Goal: Task Accomplishment & Management: Use online tool/utility

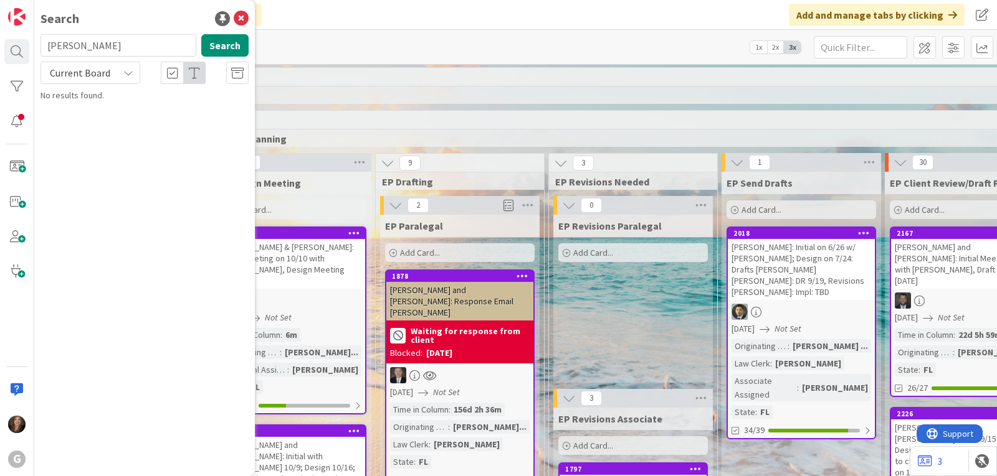
drag, startPoint x: 68, startPoint y: 49, endPoint x: 37, endPoint y: 49, distance: 30.5
click at [37, 49] on div "[PERSON_NAME] Search" at bounding box center [144, 47] width 223 height 27
type input "[PERSON_NAME]"
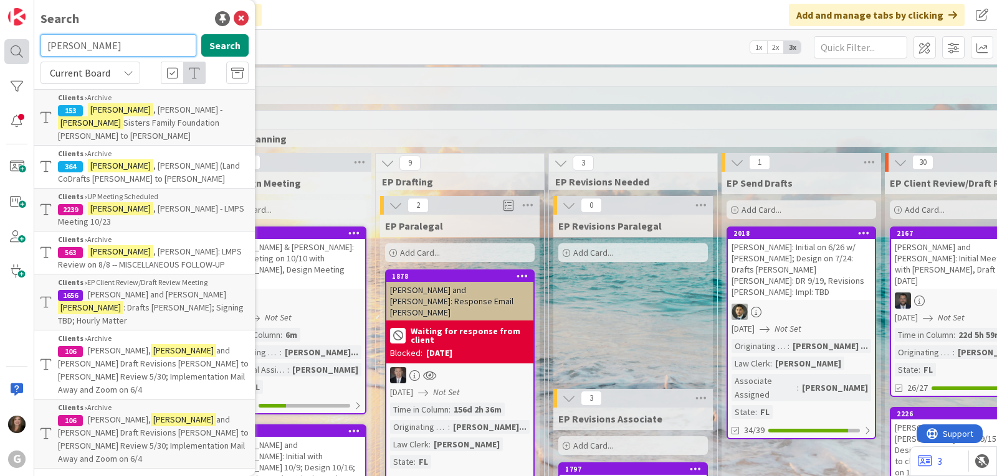
click at [29, 47] on body "G Search [PERSON_NAME] Search Current Board Clients › Archive 153 [PERSON_NAME]…" at bounding box center [498, 238] width 997 height 476
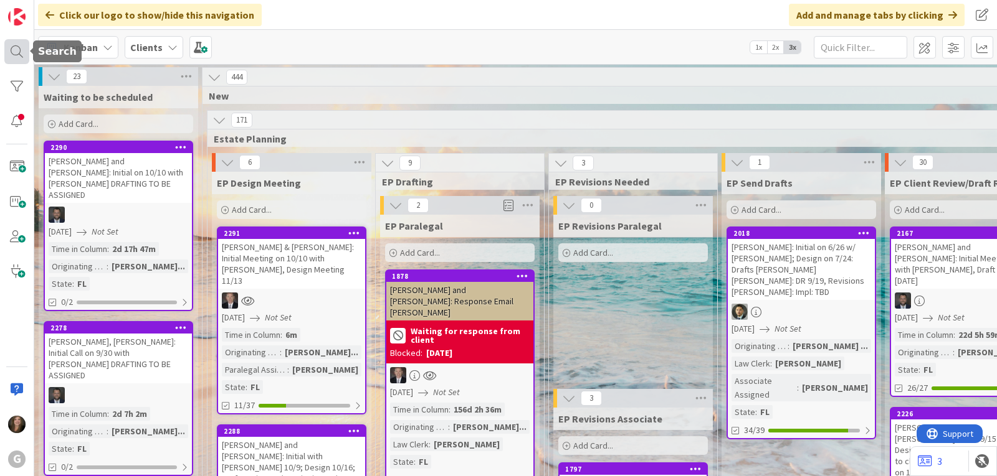
click at [27, 50] on div at bounding box center [16, 51] width 25 height 25
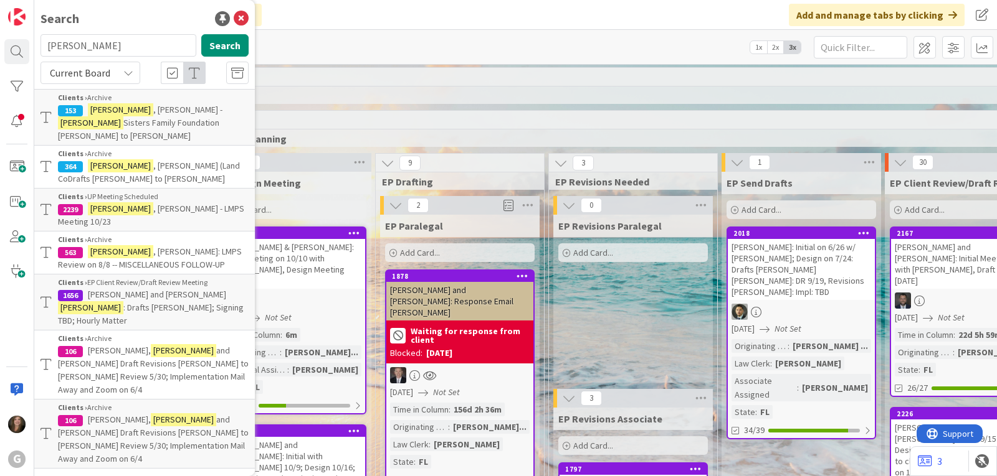
drag, startPoint x: 96, startPoint y: 45, endPoint x: 42, endPoint y: 45, distance: 53.6
click at [42, 45] on input "[PERSON_NAME]" at bounding box center [118, 45] width 156 height 22
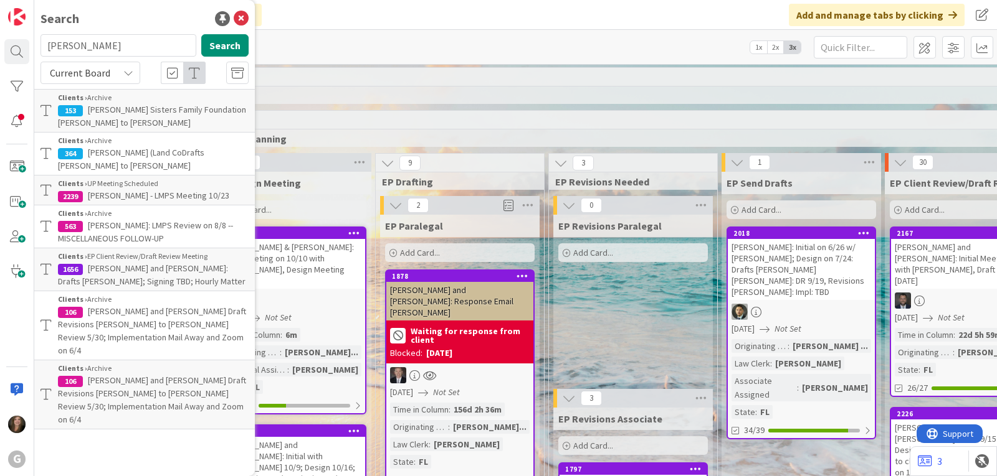
type input "[PERSON_NAME]"
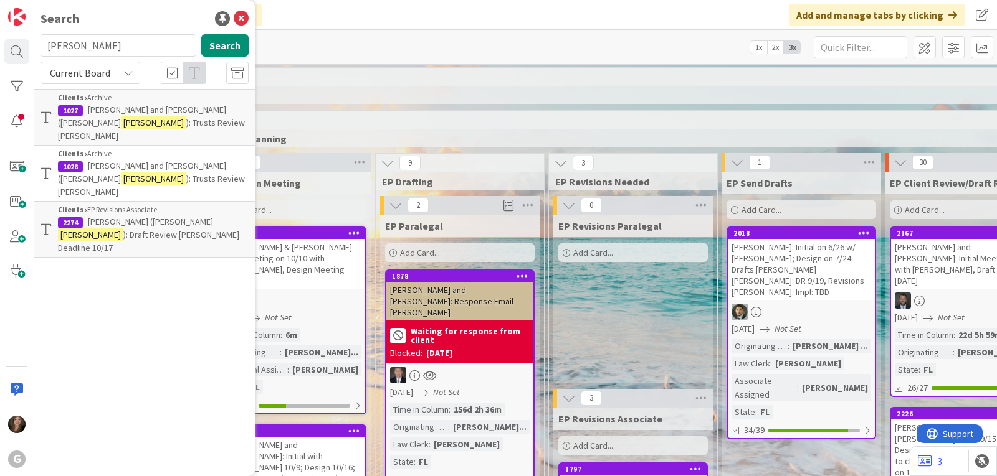
click at [130, 229] on span "): Draft Review [PERSON_NAME] Deadline 10/17" at bounding box center [148, 241] width 181 height 24
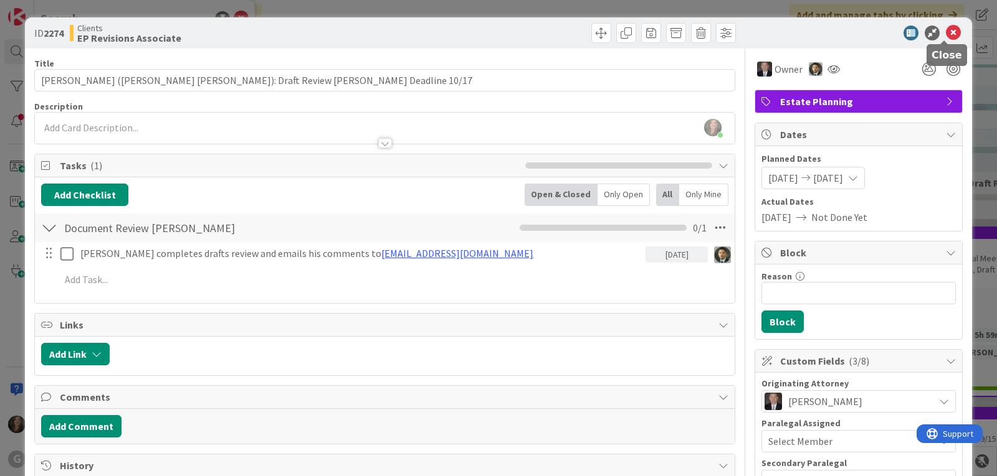
click at [945, 29] on icon at bounding box center [952, 33] width 15 height 15
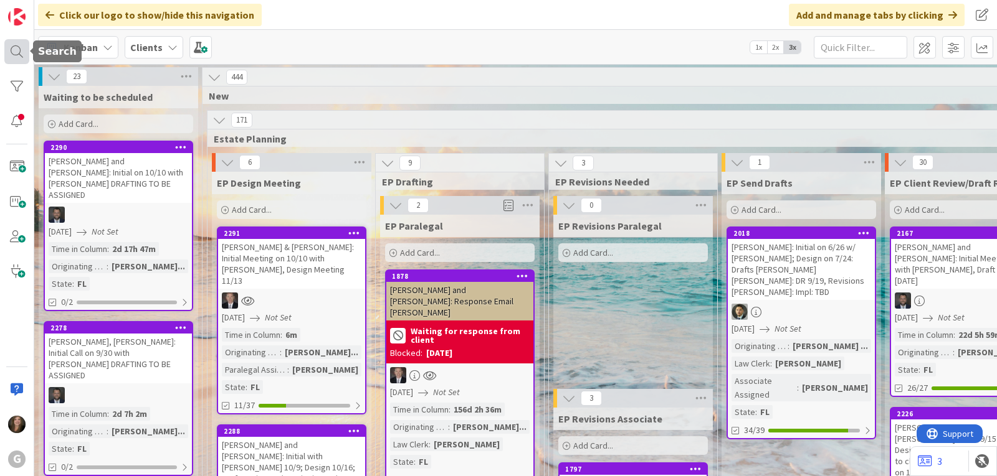
click at [17, 53] on div at bounding box center [16, 51] width 25 height 25
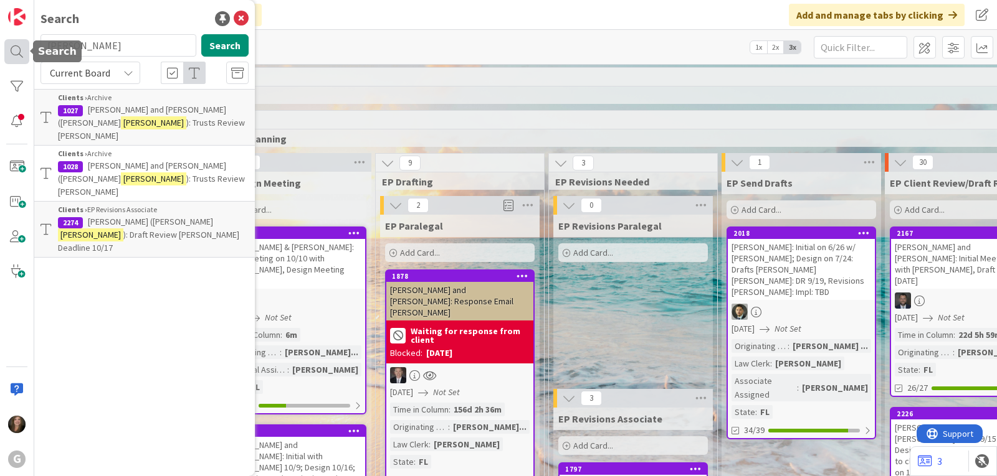
drag, startPoint x: 118, startPoint y: 44, endPoint x: 29, endPoint y: 47, distance: 89.7
click at [29, 47] on div "G Search [PERSON_NAME] Search Current Board Clients › Archive 1027 [PERSON_NAME…" at bounding box center [17, 238] width 34 height 476
type input "ebin"
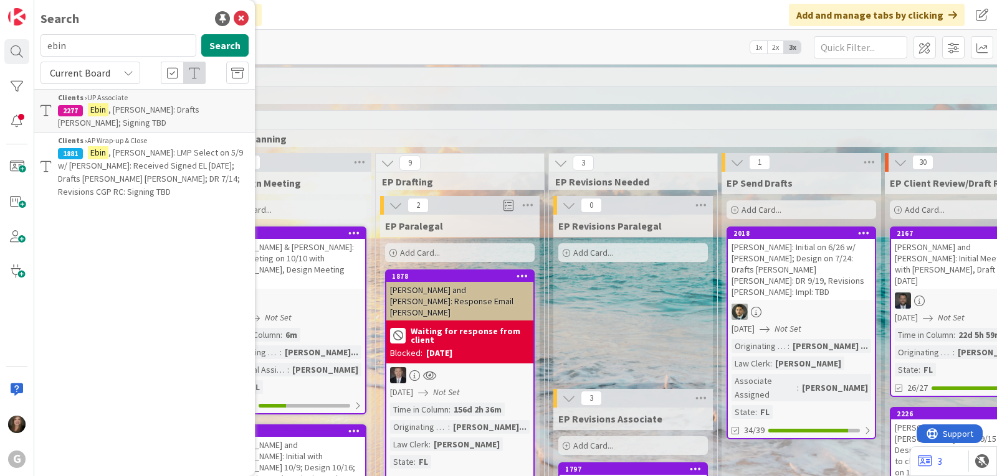
click at [95, 115] on mark "Ebin" at bounding box center [98, 109] width 21 height 13
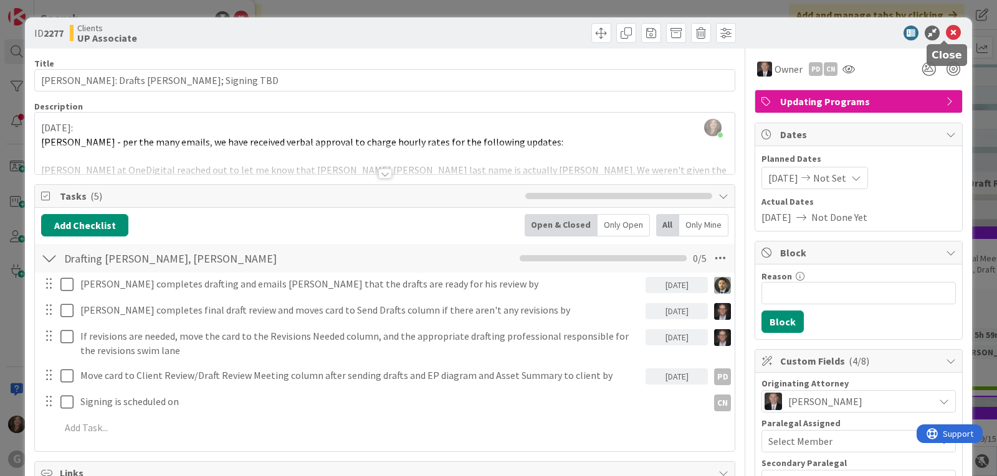
click at [945, 29] on icon at bounding box center [952, 33] width 15 height 15
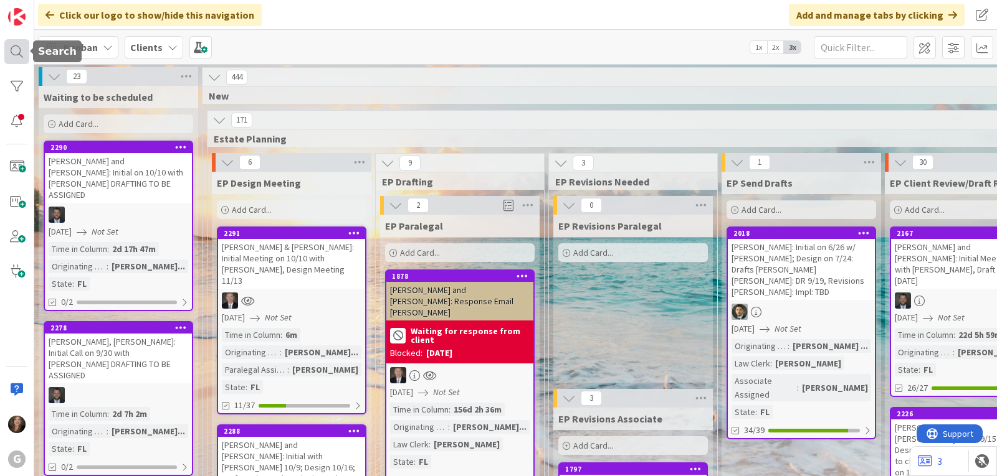
click at [6, 54] on div at bounding box center [16, 51] width 25 height 25
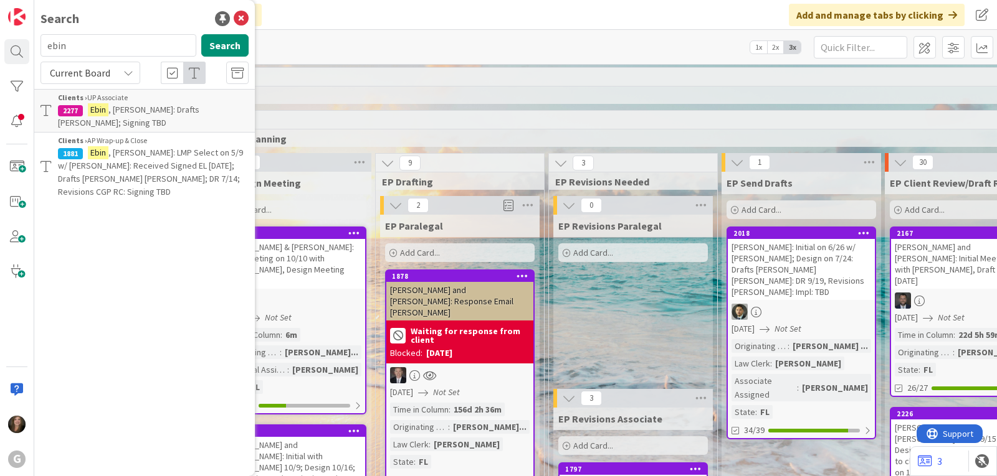
drag, startPoint x: 97, startPoint y: 45, endPoint x: 35, endPoint y: 45, distance: 62.3
click at [35, 45] on div "ebin Search" at bounding box center [144, 47] width 223 height 27
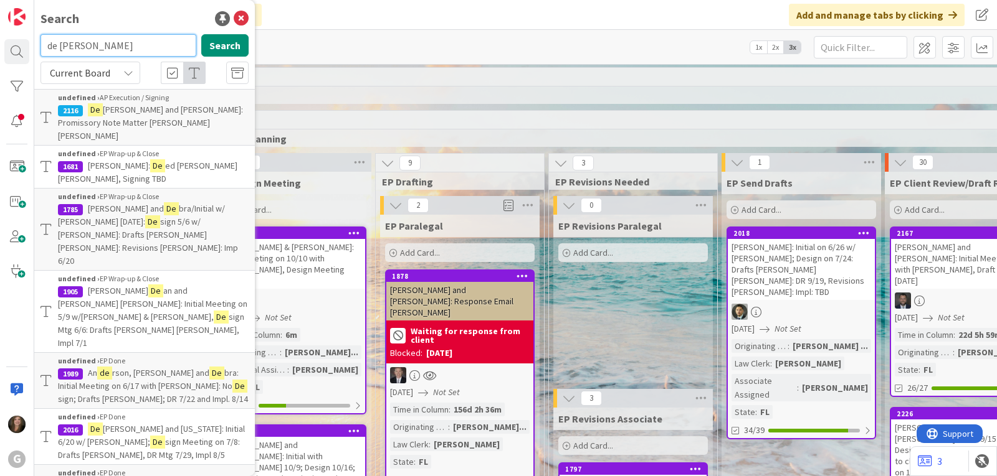
drag, startPoint x: 95, startPoint y: 43, endPoint x: 41, endPoint y: 45, distance: 54.2
click at [41, 45] on input "de [PERSON_NAME]" at bounding box center [118, 45] width 156 height 22
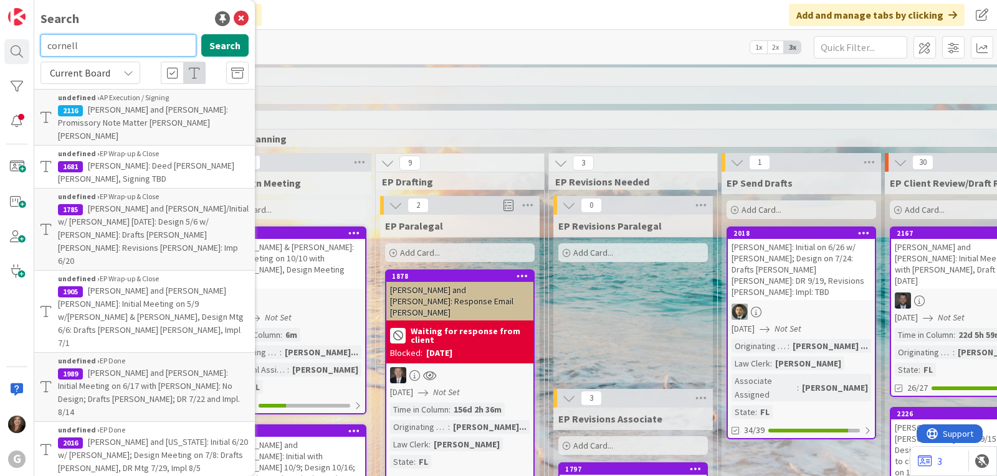
type input "cornell"
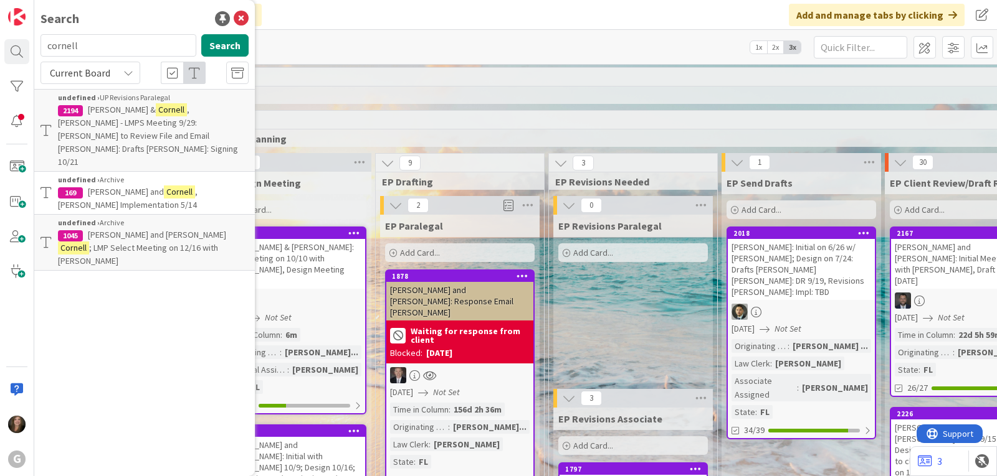
click at [114, 121] on span ", [PERSON_NAME] - LMPS Meeting 9/29: [PERSON_NAME] to Review File and Email [PE…" at bounding box center [148, 136] width 180 height 64
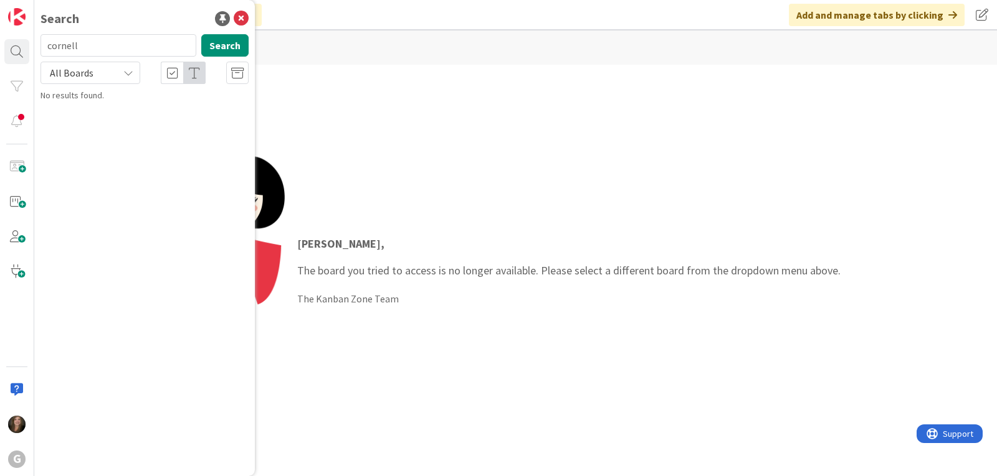
drag, startPoint x: 85, startPoint y: 49, endPoint x: 36, endPoint y: 45, distance: 48.7
click at [36, 45] on div "cornell Search" at bounding box center [144, 47] width 223 height 27
type input "2194"
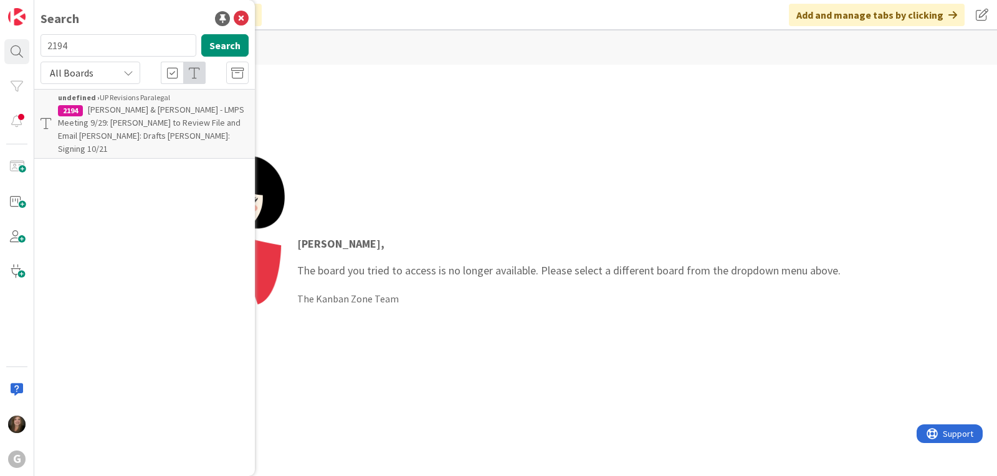
click at [138, 120] on span "[PERSON_NAME] & [PERSON_NAME] - LMPS Meeting 9/29: [PERSON_NAME] to Review File…" at bounding box center [151, 129] width 186 height 50
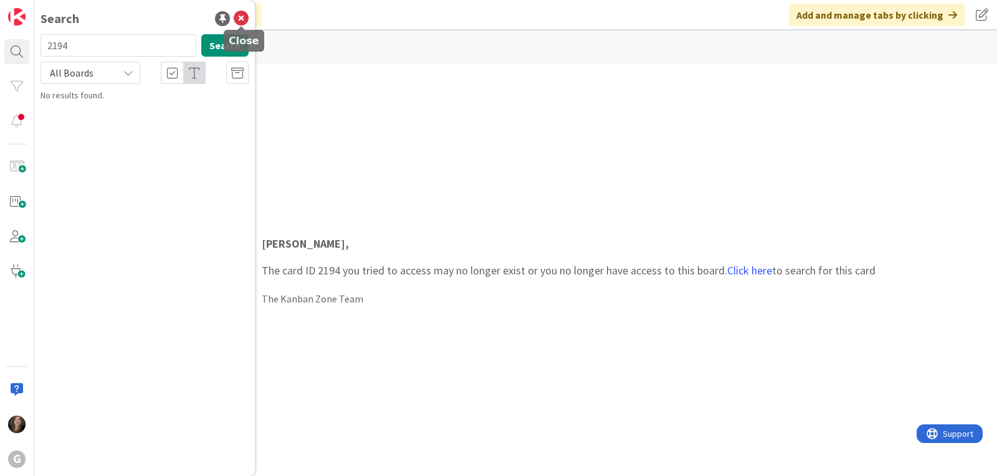
click at [242, 17] on icon at bounding box center [241, 18] width 15 height 15
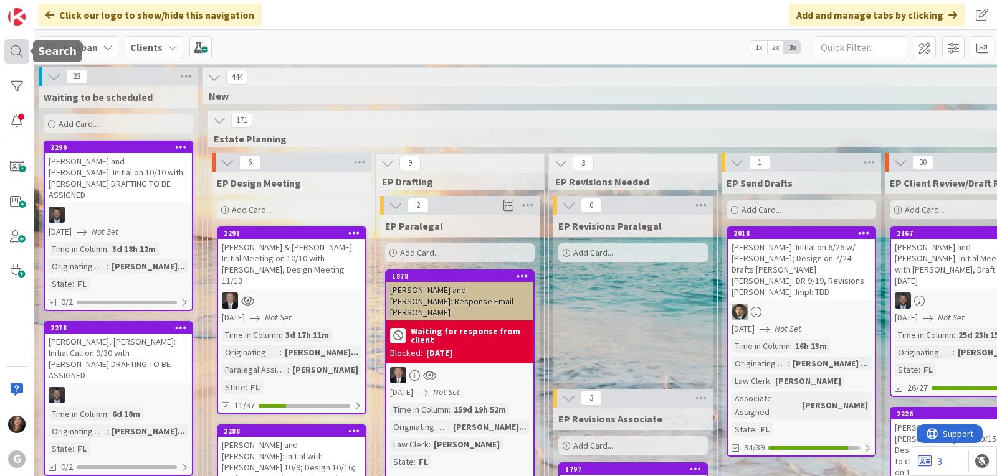
click at [18, 51] on div at bounding box center [16, 51] width 25 height 25
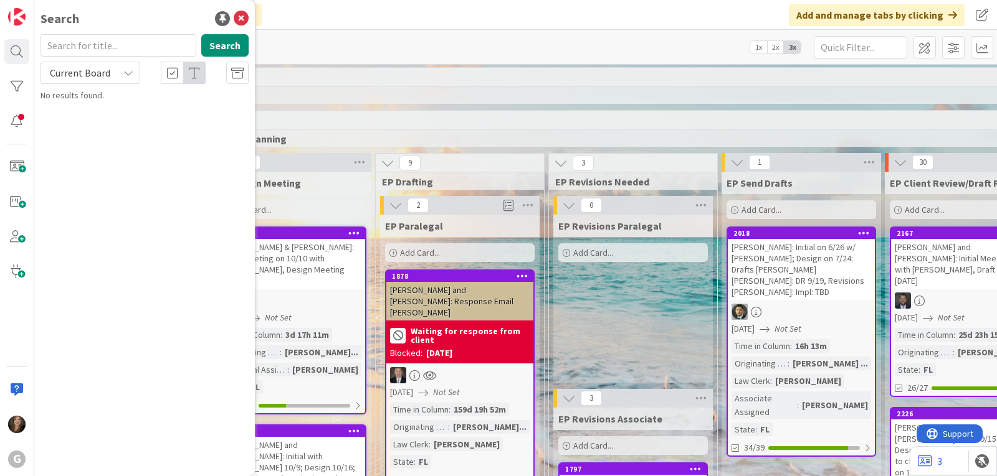
type input "3"
type input "2194"
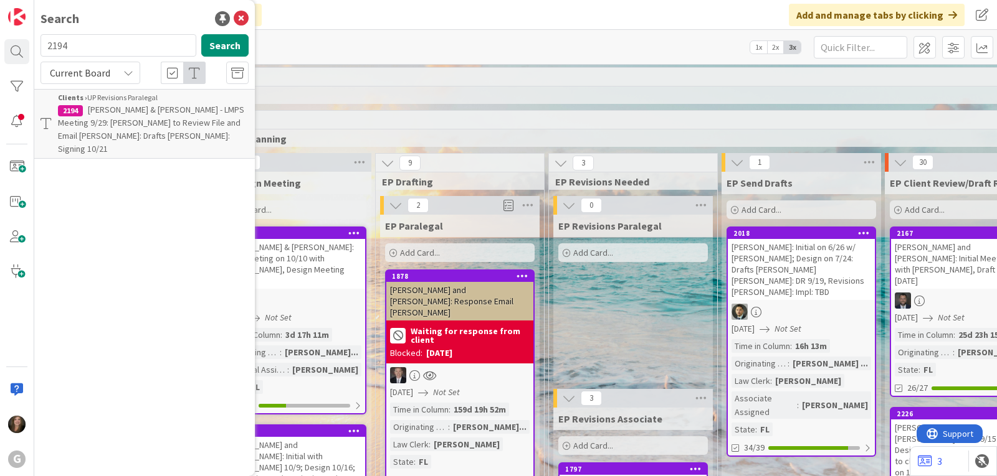
click at [146, 123] on span "[PERSON_NAME] & [PERSON_NAME] - LMPS Meeting 9/29: [PERSON_NAME] to Review File…" at bounding box center [151, 129] width 186 height 50
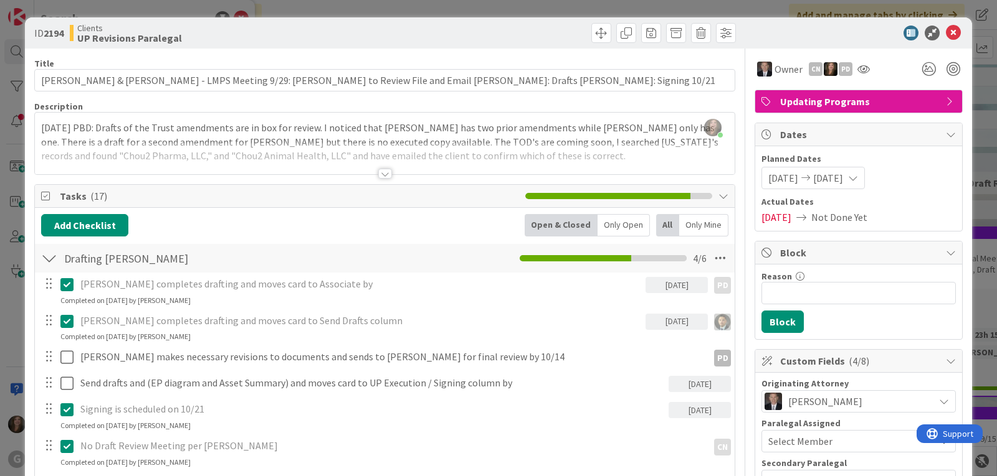
scroll to position [62, 0]
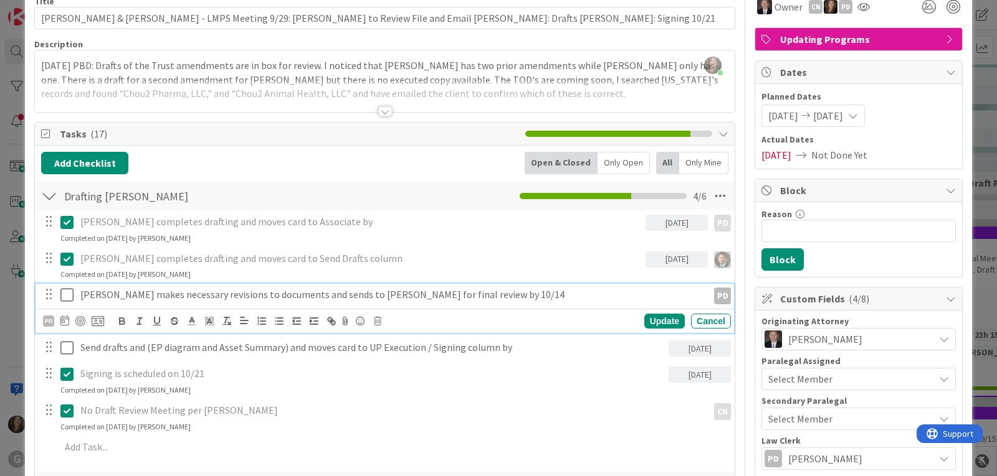
click at [353, 295] on p "Paul makes necessary revisions to documents and sends to Chris for final review…" at bounding box center [391, 295] width 622 height 14
click at [64, 319] on icon at bounding box center [64, 321] width 9 height 10
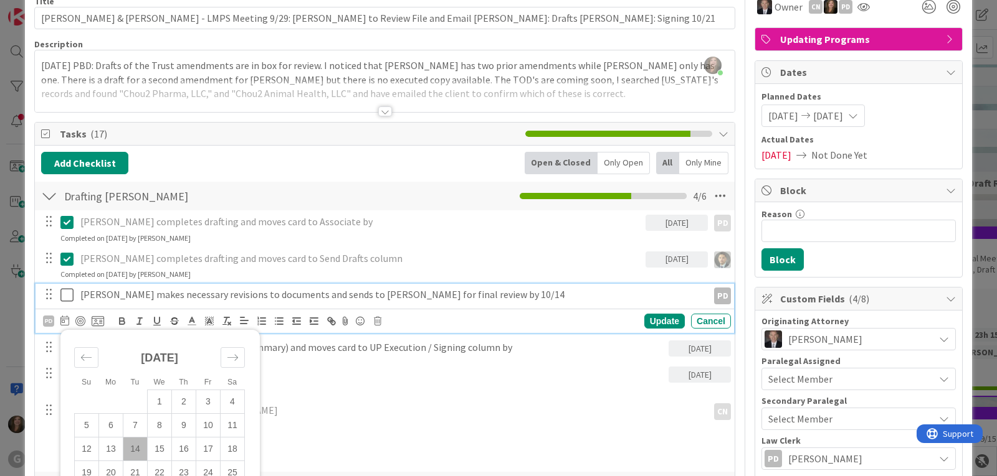
click at [139, 449] on td "14" at bounding box center [135, 450] width 24 height 24
type input "10/14/2025"
click at [650, 321] on div "Update" at bounding box center [664, 321] width 40 height 15
